Goal: Task Accomplishment & Management: Complete application form

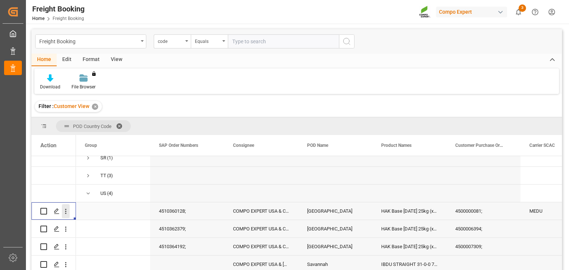
click at [65, 214] on icon "open menu" at bounding box center [66, 212] width 8 height 8
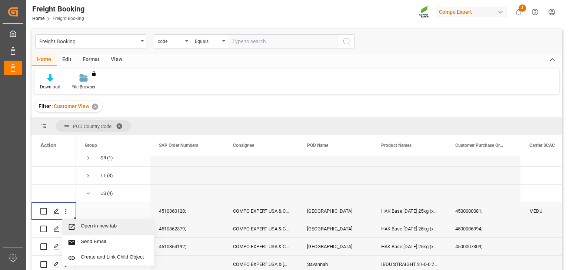
click at [77, 226] on span "Press SPACE to select this row." at bounding box center [74, 227] width 13 height 8
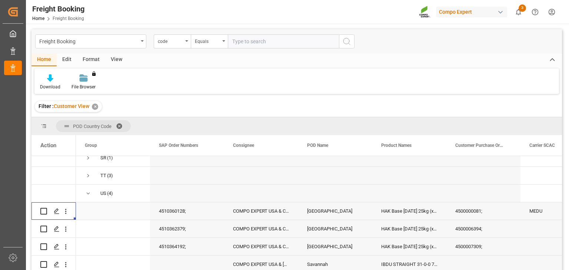
scroll to position [241, 0]
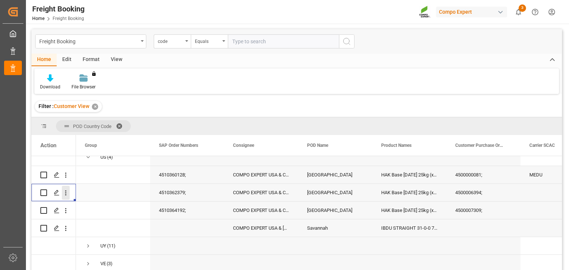
click at [67, 190] on icon "open menu" at bounding box center [66, 193] width 8 height 8
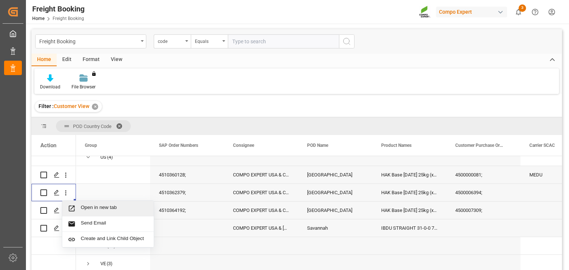
click at [86, 206] on span "Open in new tab" at bounding box center [114, 209] width 67 height 8
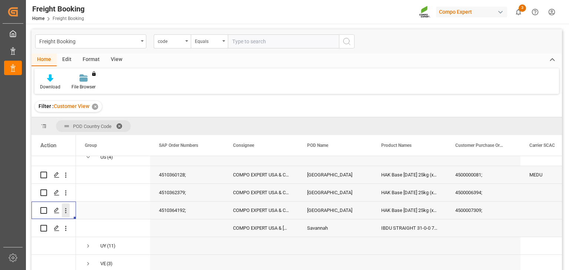
click at [64, 207] on icon "open menu" at bounding box center [66, 211] width 8 height 8
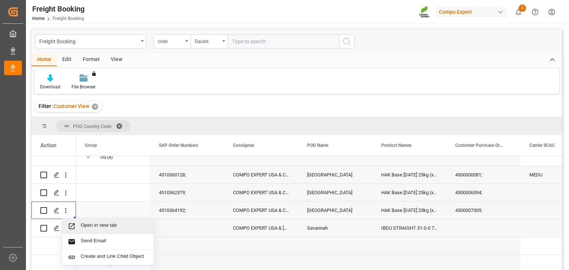
click at [83, 223] on span "Open in new tab" at bounding box center [114, 227] width 67 height 8
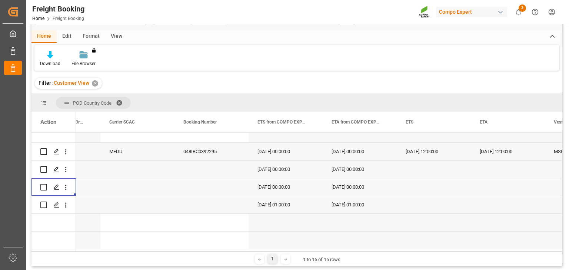
scroll to position [0, 511]
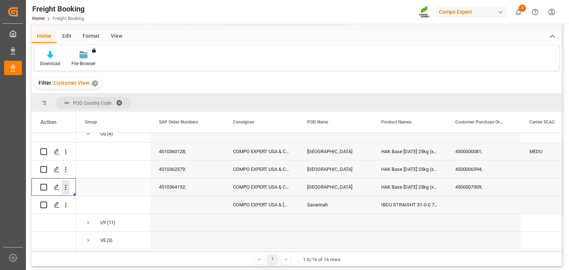
click at [65, 189] on button "open menu" at bounding box center [66, 187] width 8 height 14
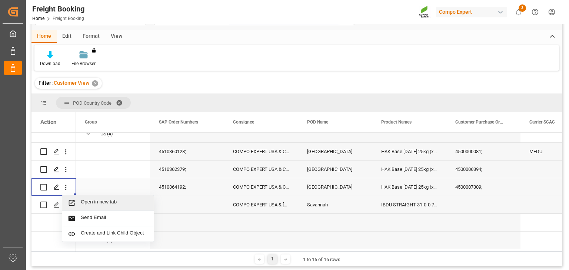
click at [87, 203] on span "Open in new tab" at bounding box center [114, 203] width 67 height 8
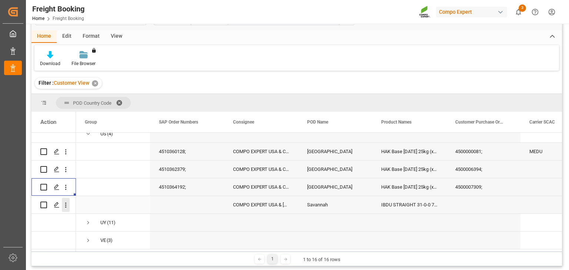
click at [68, 201] on icon "open menu" at bounding box center [66, 205] width 8 height 8
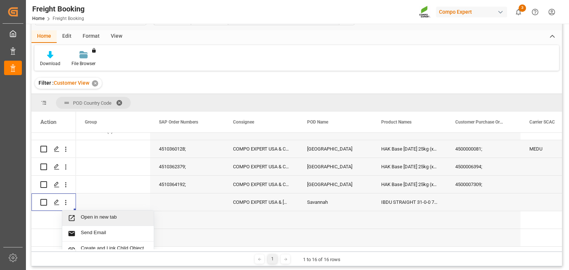
click at [91, 214] on div "Open in new tab" at bounding box center [107, 219] width 91 height 16
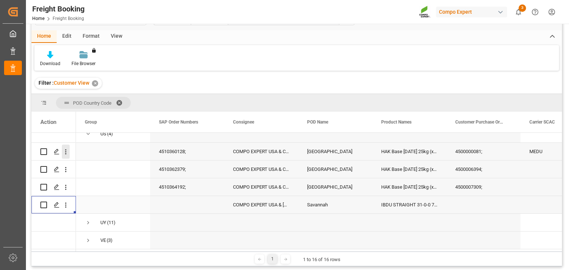
click at [69, 149] on icon "open menu" at bounding box center [66, 152] width 8 height 8
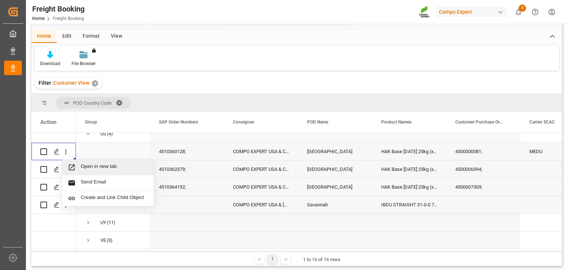
click at [83, 164] on span "Open in new tab" at bounding box center [114, 168] width 67 height 8
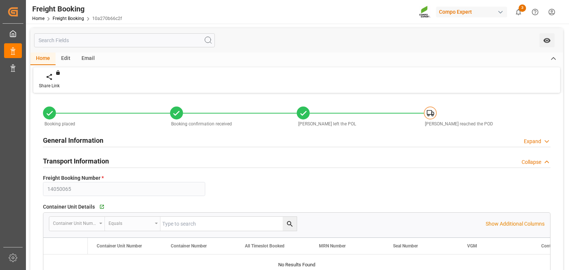
type input "MEDU"
type input "9978937"
type input "ESVLC"
type input "USLAX"
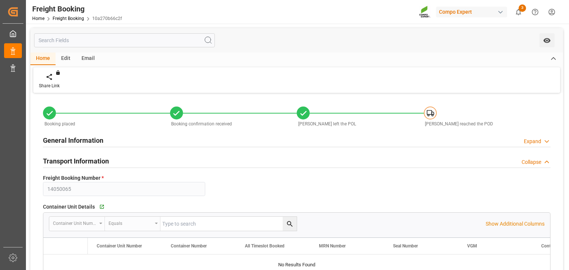
type input "64"
type input "29.07.2025 00:00"
type input "22.08.2025 00:00"
type input "14.09.2025 00:00"
type input "22.08.2025 12:00"
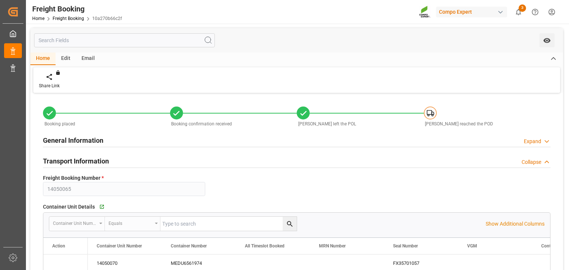
type input "18.09.2025 12:00"
type input "22.08.2025"
type input "05.08.2025 11:12"
type input "05.08.2025 11:13"
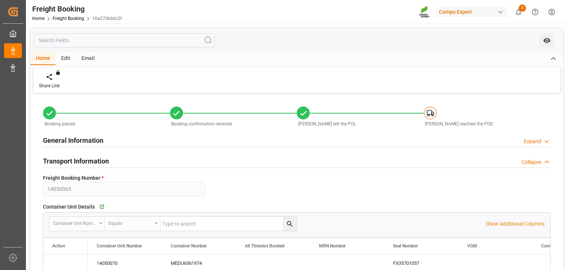
type input "22.08.2025 11:13"
type input "05.08.2025 11:13"
type input "22.08.2025 13:13"
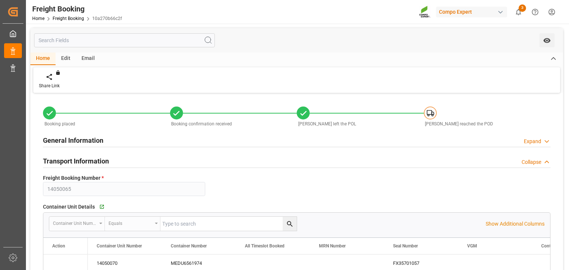
type input "22.08.2025 13:13"
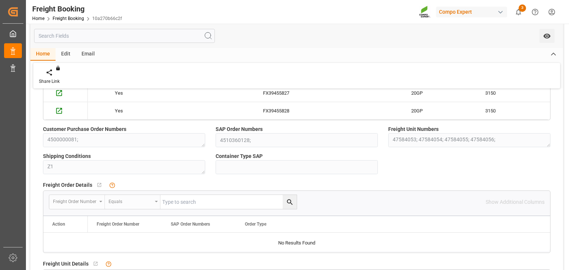
scroll to position [206, 0]
click at [421, 193] on div "Freight Order Number Equals Show Additional Columns" at bounding box center [296, 202] width 507 height 22
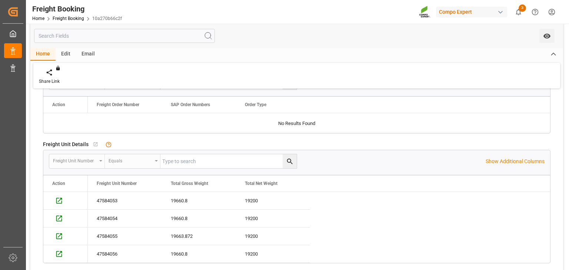
scroll to position [325, 0]
click at [487, 160] on p "Show Additional Columns" at bounding box center [514, 162] width 59 height 8
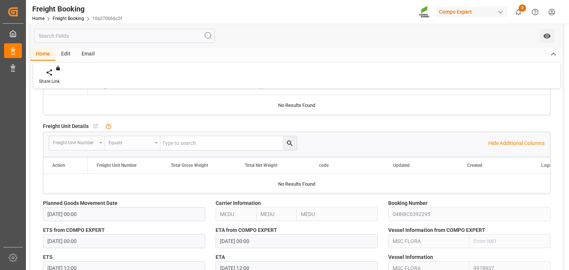
scroll to position [344, 0]
click at [498, 137] on div "Freight Unit Number Equals Hide Additional Columns" at bounding box center [296, 143] width 507 height 22
click at [499, 146] on p "Hide Additional Columns" at bounding box center [516, 144] width 56 height 8
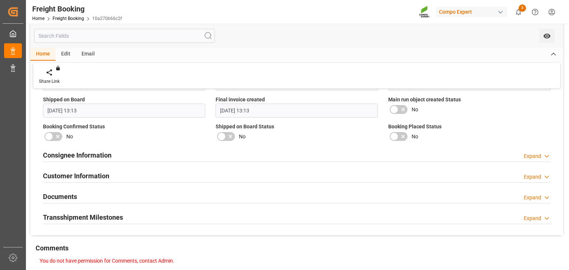
scroll to position [769, 0]
click at [112, 155] on div "Consignee Information Expand" at bounding box center [296, 155] width 507 height 14
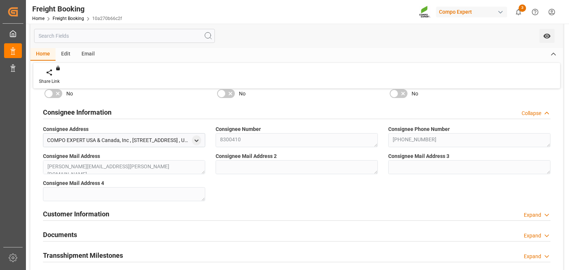
scroll to position [838, 0]
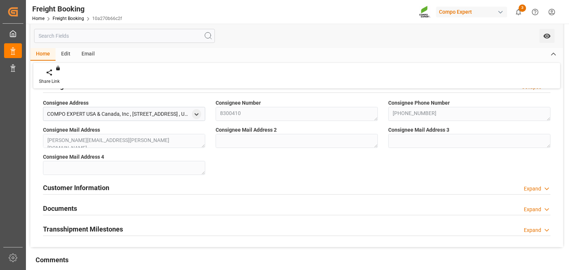
click at [187, 196] on div "Customer Information Expand" at bounding box center [297, 188] width 518 height 21
click at [131, 192] on div "Customer Information Expand" at bounding box center [296, 187] width 507 height 14
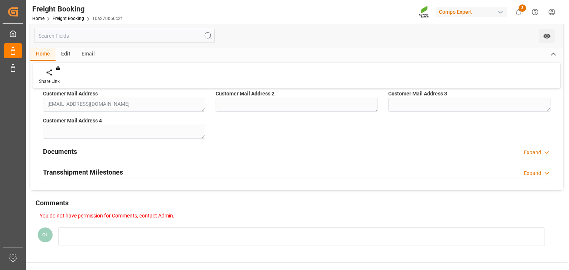
scroll to position [977, 0]
click at [152, 154] on div "Documents Expand" at bounding box center [296, 150] width 507 height 14
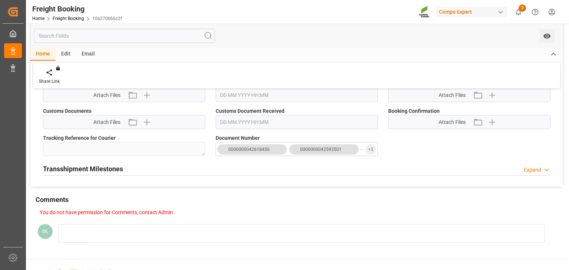
scroll to position [1061, 0]
click at [131, 164] on div "Transshipment Milestones Expand" at bounding box center [296, 168] width 507 height 14
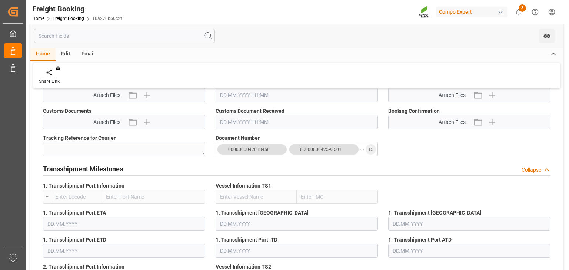
drag, startPoint x: 278, startPoint y: 144, endPoint x: 272, endPoint y: 148, distance: 7.1
click at [272, 148] on button "0000000042618456" at bounding box center [251, 149] width 69 height 10
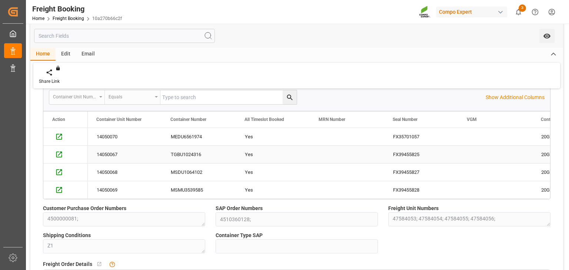
scroll to position [0, 0]
click at [504, 96] on p "Show Additional Columns" at bounding box center [514, 98] width 59 height 8
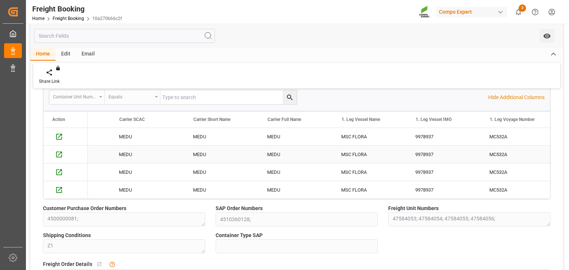
scroll to position [0, 1311]
drag, startPoint x: 340, startPoint y: 132, endPoint x: 379, endPoint y: 134, distance: 39.7
click at [379, 134] on div "MSC FLORA" at bounding box center [370, 136] width 74 height 17
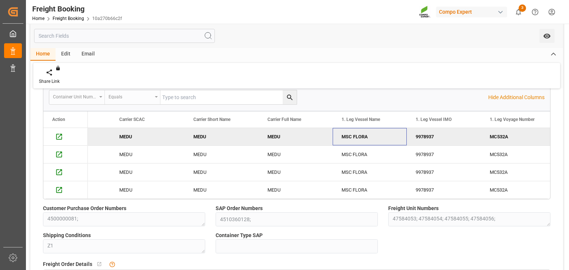
drag, startPoint x: 371, startPoint y: 134, endPoint x: 332, endPoint y: 138, distance: 39.8
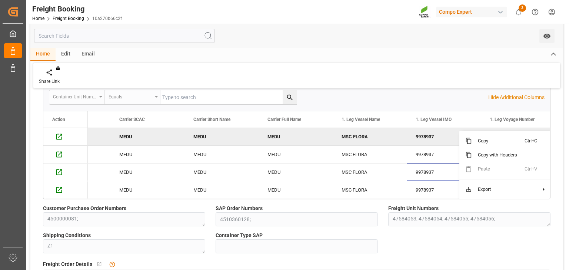
click at [446, 164] on div "9978937" at bounding box center [444, 172] width 74 height 17
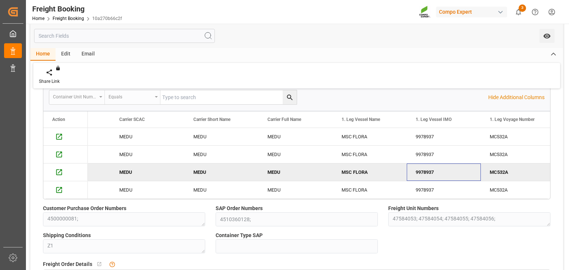
click at [422, 169] on div "9978937" at bounding box center [444, 172] width 74 height 17
click at [446, 173] on div "9978937" at bounding box center [444, 172] width 74 height 17
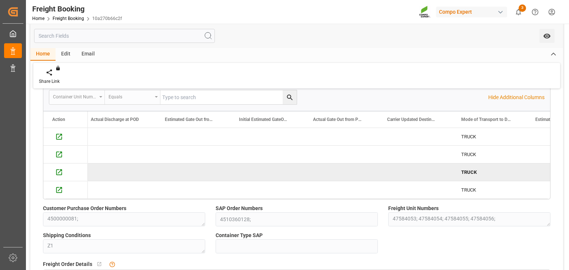
scroll to position [0, 5489]
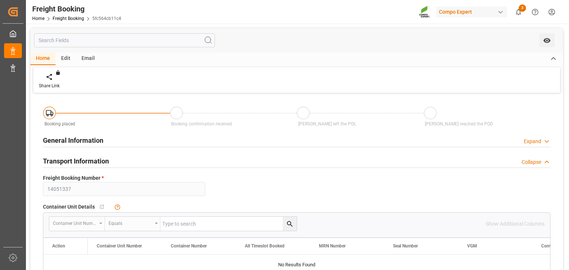
type input "ESVLC"
type input "USLGB"
type input "80"
type input "01.09.2025 00:00"
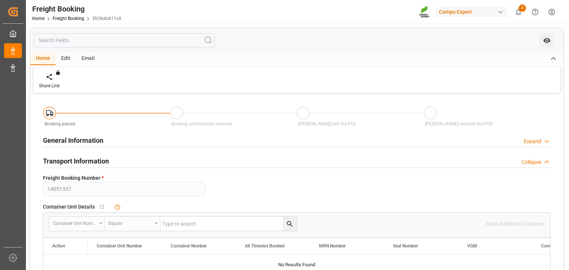
type input "01.09.2025 00:00"
type input "22.08.2025 12:13"
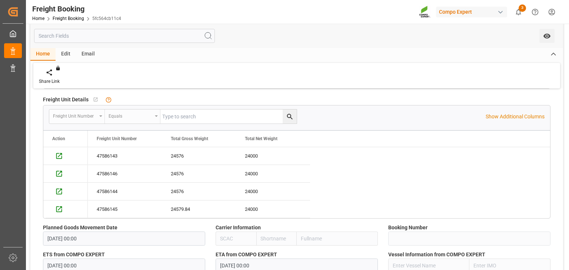
scroll to position [318, 0]
click at [505, 114] on p "Show Additional Columns" at bounding box center [514, 118] width 59 height 8
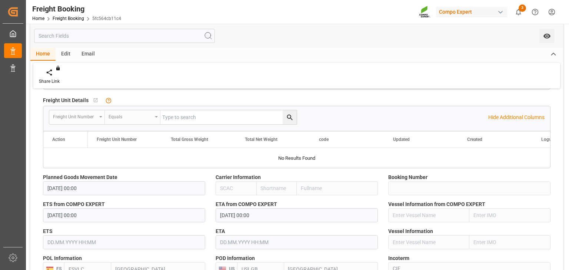
click at [505, 110] on div "Freight Unit Number Equals Hide Additional Columns" at bounding box center [296, 117] width 507 height 22
click at [504, 114] on p "Hide Additional Columns" at bounding box center [516, 118] width 56 height 8
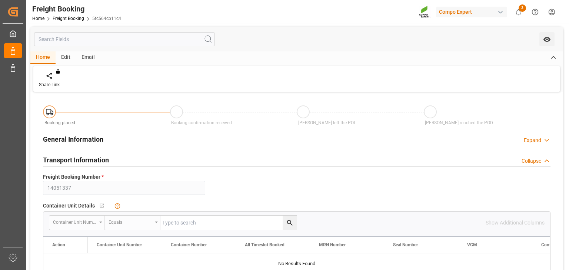
scroll to position [0, 0]
type input "ESVLC"
type input "USLAX"
type input "40"
type input "10.09.2025 00:00"
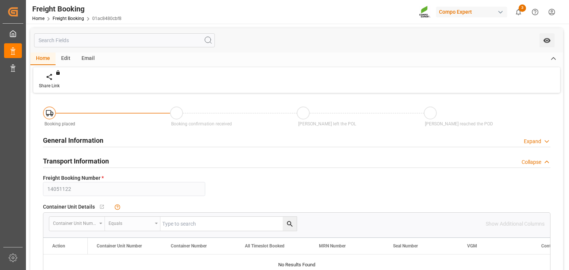
type input "10.09.2025 00:00"
type input "20.08.2025 10:20"
type input "ESVLC"
type input "USLAX"
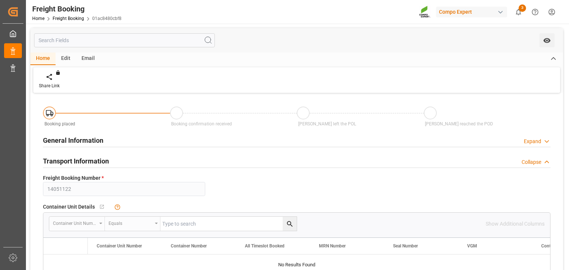
type input "40"
type input "[DATE] 00:00"
type input "[DATE] 10:20"
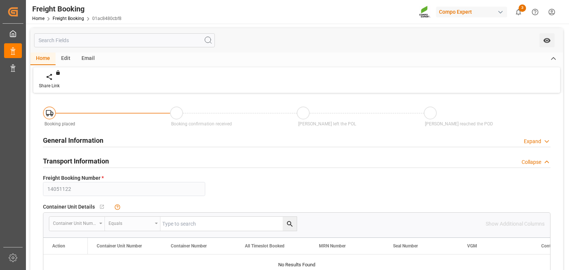
click at [258, 163] on div "Transport Information Collapse" at bounding box center [296, 161] width 507 height 14
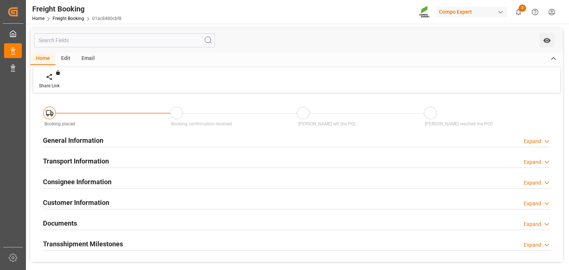
click at [230, 140] on div "General Information Expand" at bounding box center [296, 140] width 507 height 14
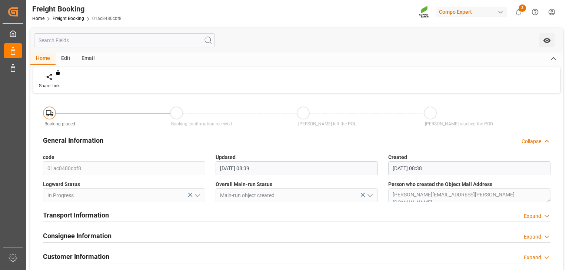
click at [121, 221] on div "Transport Information Expand" at bounding box center [296, 215] width 507 height 14
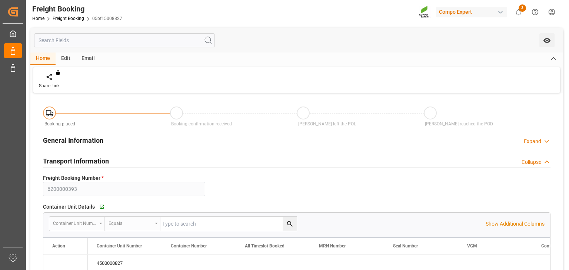
type input "9316361"
type input "JPUKB"
type input "USSAV"
type input "0"
type input "[DATE] 07:00"
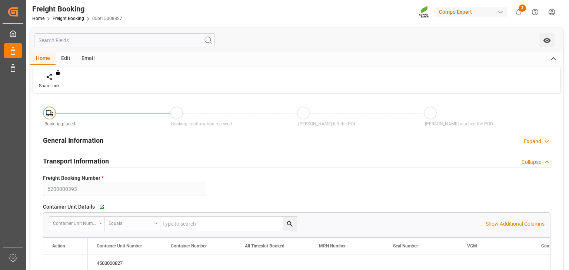
type input "[DATE] 01:00"
type input "[DATE] 10:34"
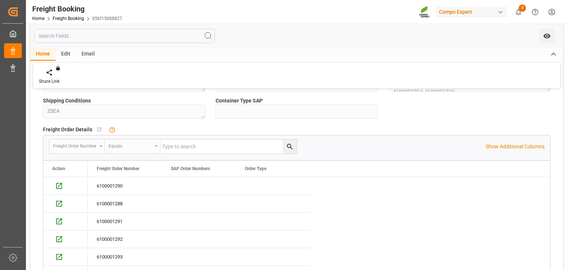
scroll to position [308, 0]
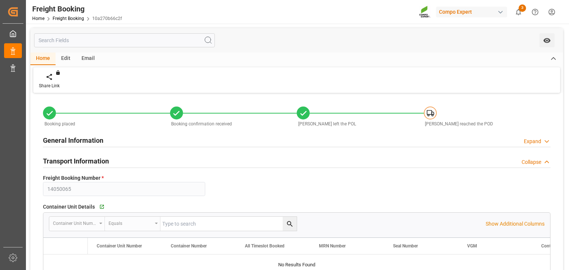
type input "MEDU"
type input "9978937"
type input "ESVLC"
type input "USLAX"
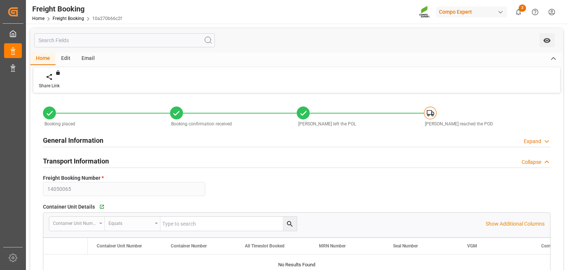
type input "64"
type input "[DATE] 00:00"
type input "[DATE] 12:00"
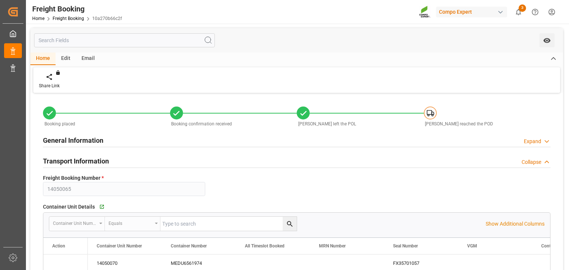
type input "[DATE] 12:00"
type input "[DATE]"
type input "[DATE] 11:12"
type input "[DATE] 11:13"
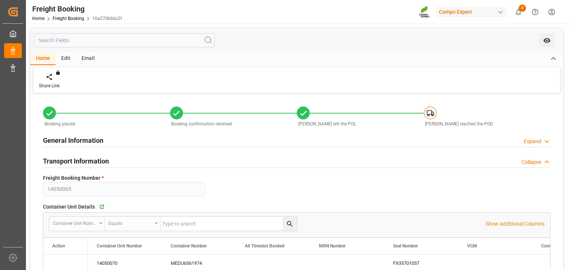
type input "[DATE] 11:13"
type input "[DATE] 13:13"
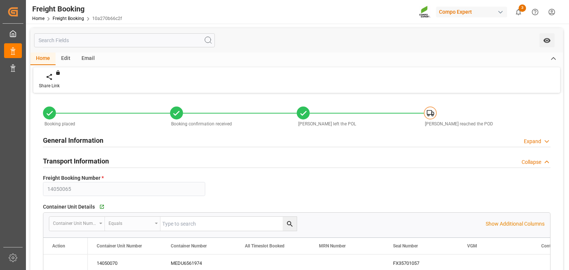
type input "[DATE] 13:13"
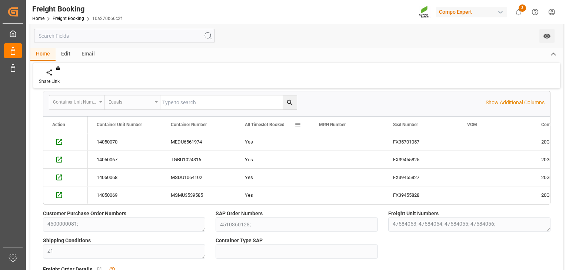
scroll to position [121, 0]
